Goal: Information Seeking & Learning: Stay updated

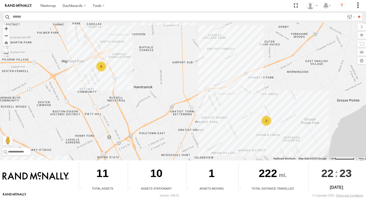
click at [265, 121] on div "2" at bounding box center [266, 120] width 10 height 10
